Goal: Navigation & Orientation: Find specific page/section

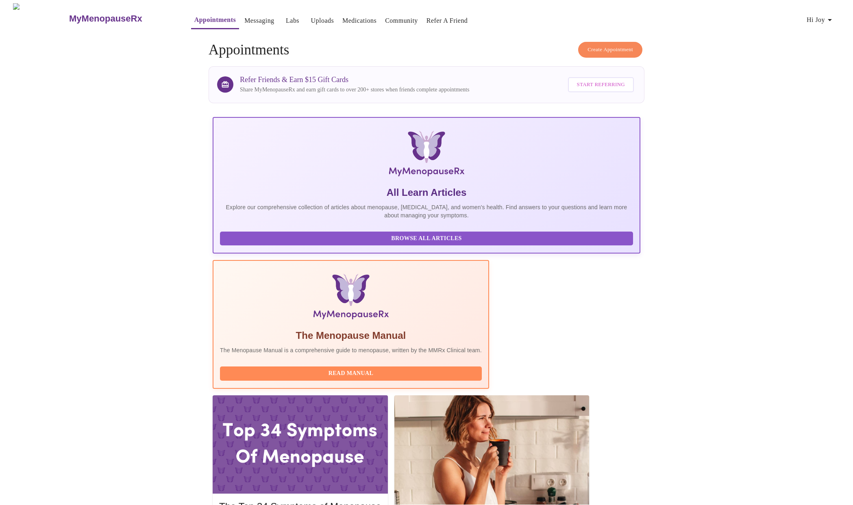
click at [246, 19] on link "Messaging" at bounding box center [259, 20] width 30 height 11
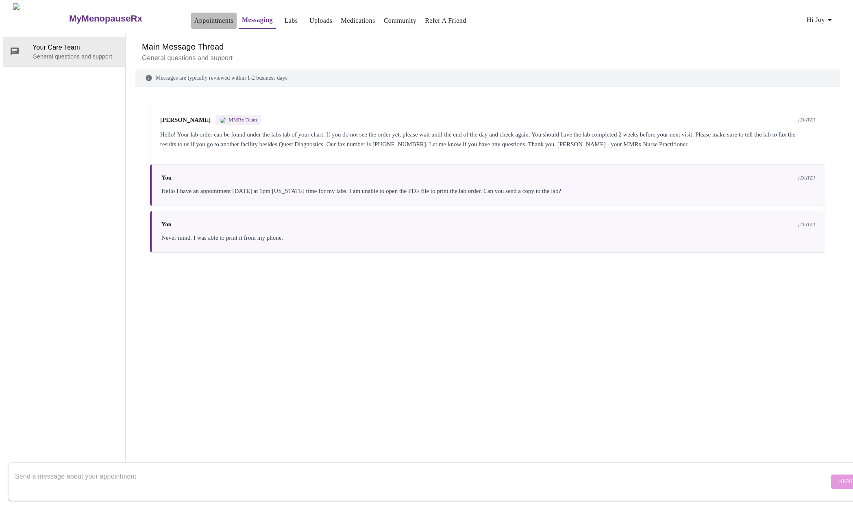
click at [194, 18] on link "Appointments" at bounding box center [213, 20] width 39 height 11
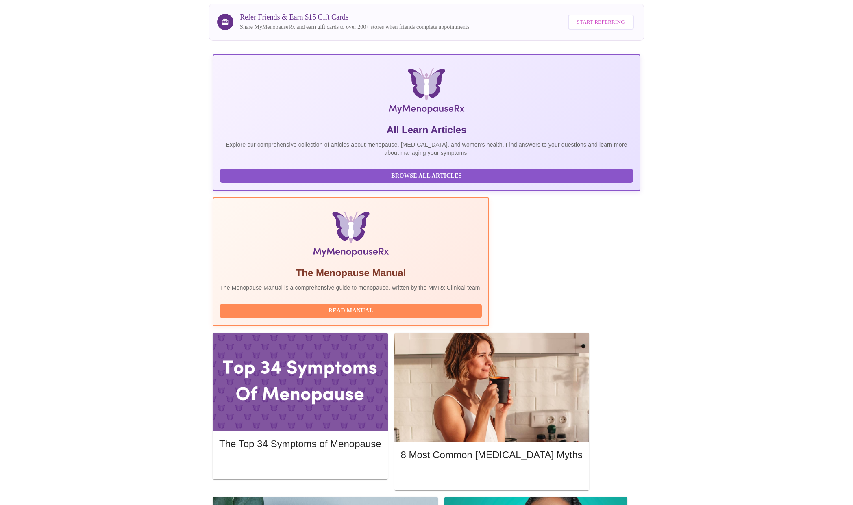
scroll to position [65, 0]
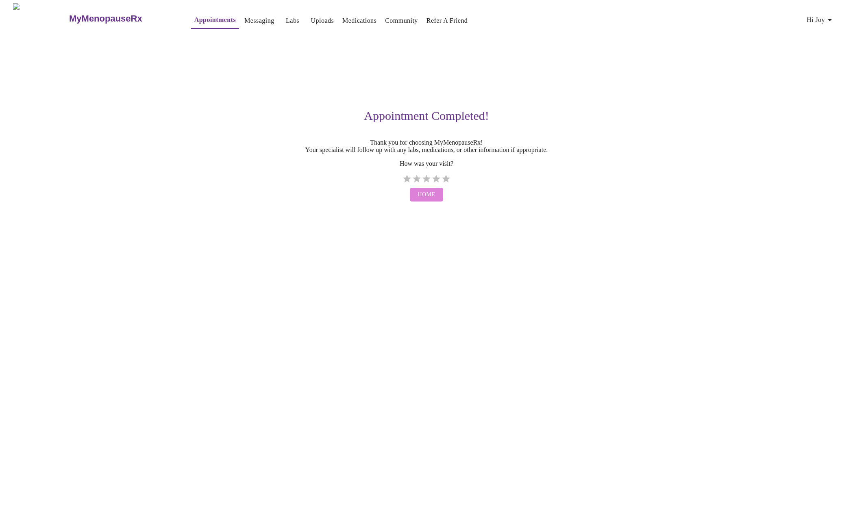
click at [415, 202] on button "Home" at bounding box center [427, 195] width 34 height 14
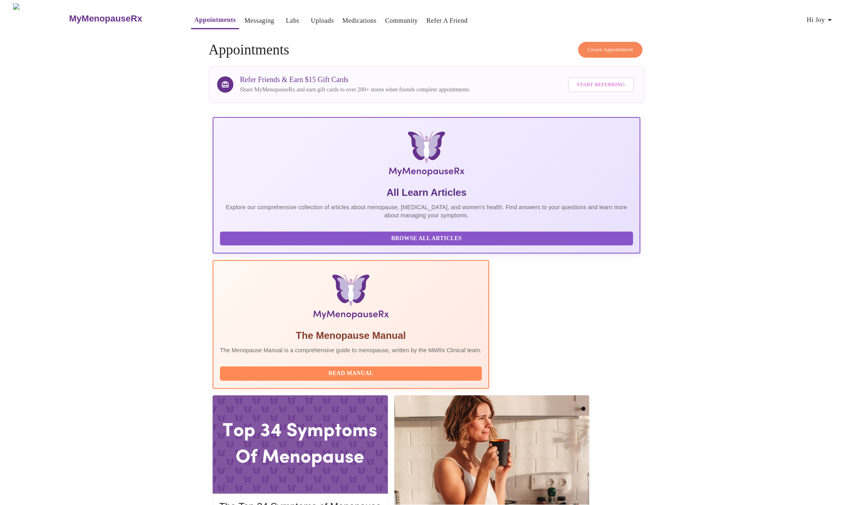
click at [346, 19] on link "Medications" at bounding box center [359, 20] width 34 height 11
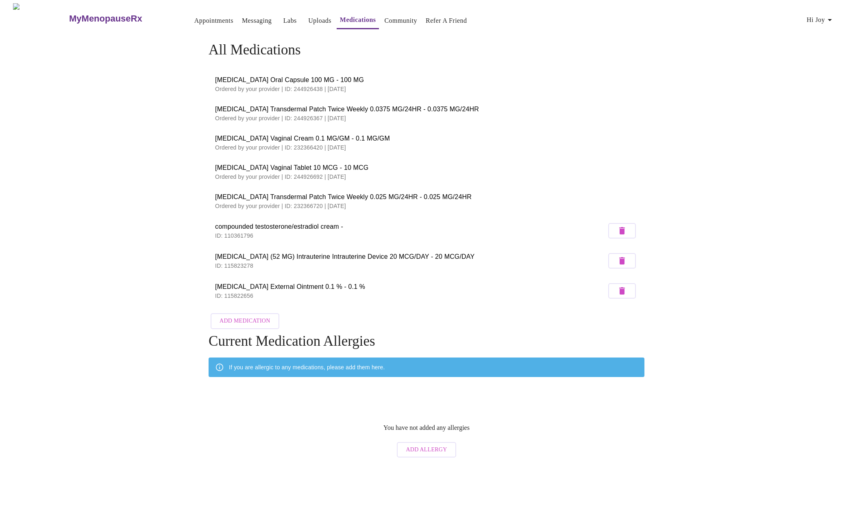
click at [242, 18] on link "Messaging" at bounding box center [257, 20] width 30 height 11
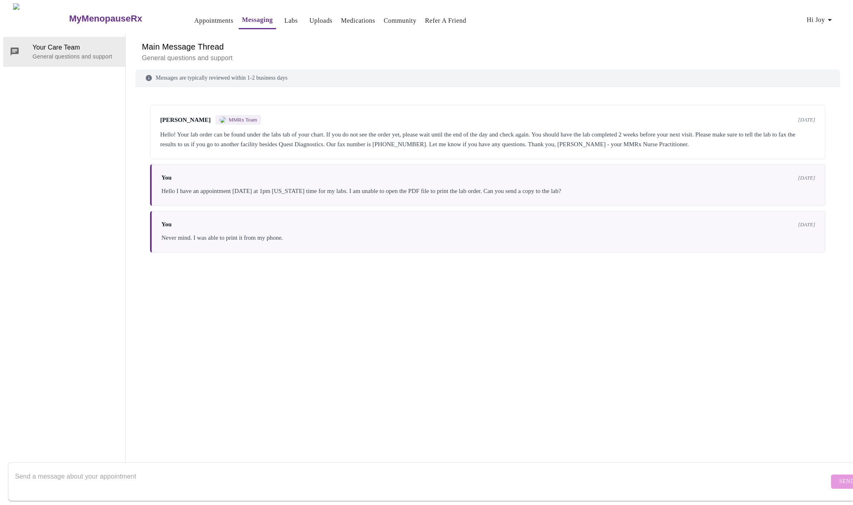
click at [194, 16] on link "Appointments" at bounding box center [213, 20] width 39 height 11
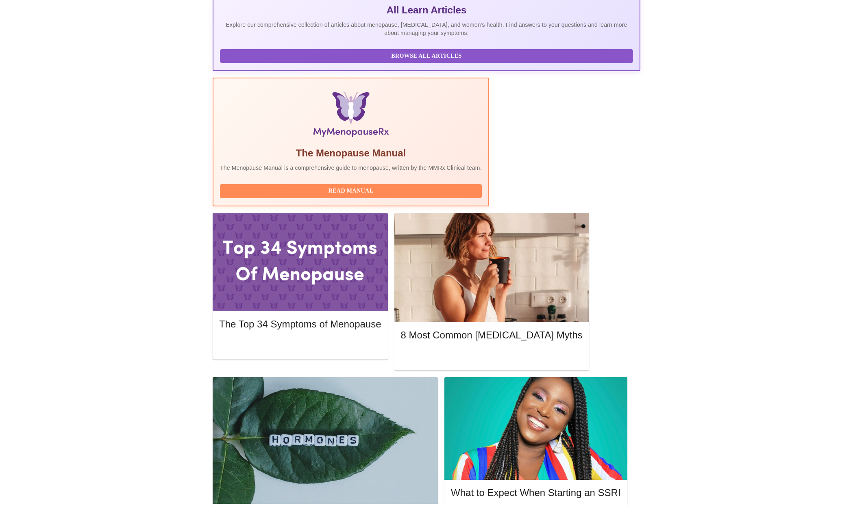
scroll to position [206, 0]
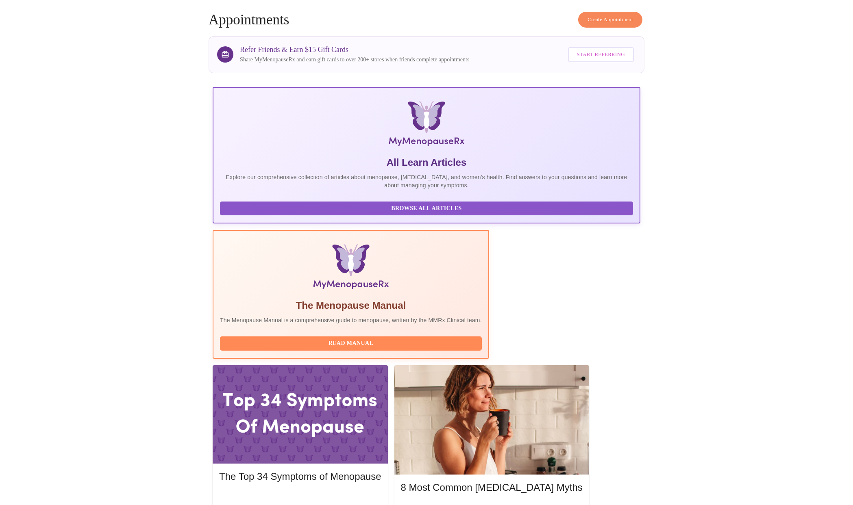
scroll to position [0, 0]
